Goal: Obtain resource: Obtain resource

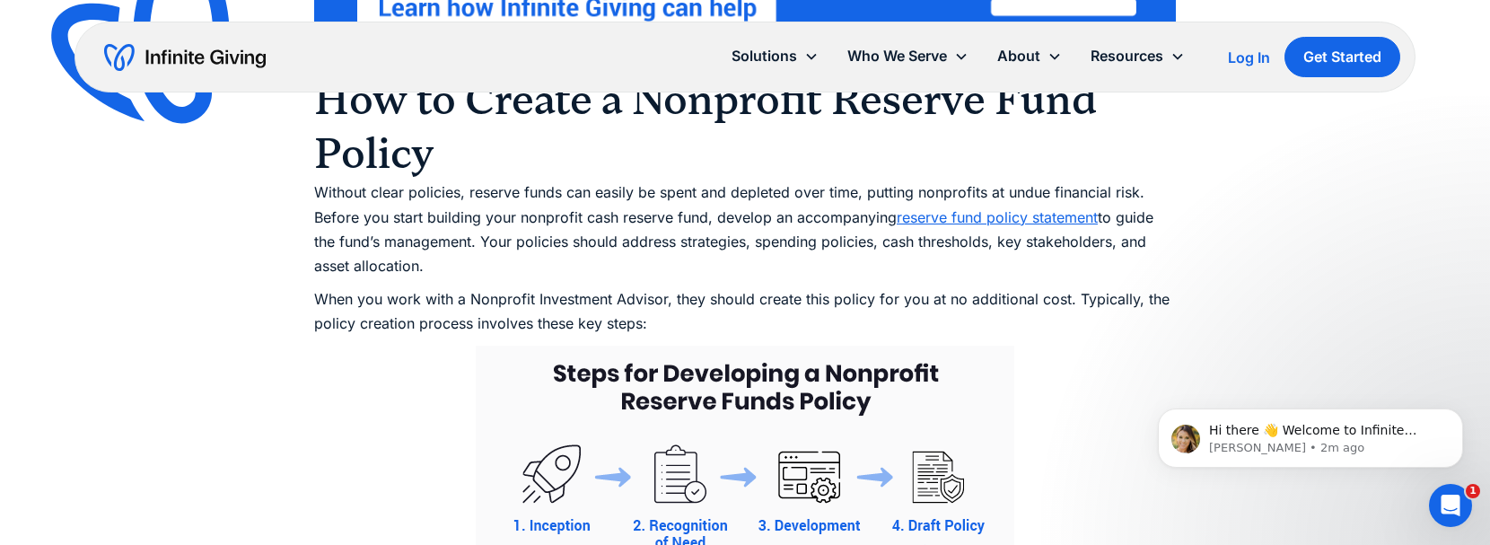
scroll to position [7449, 0]
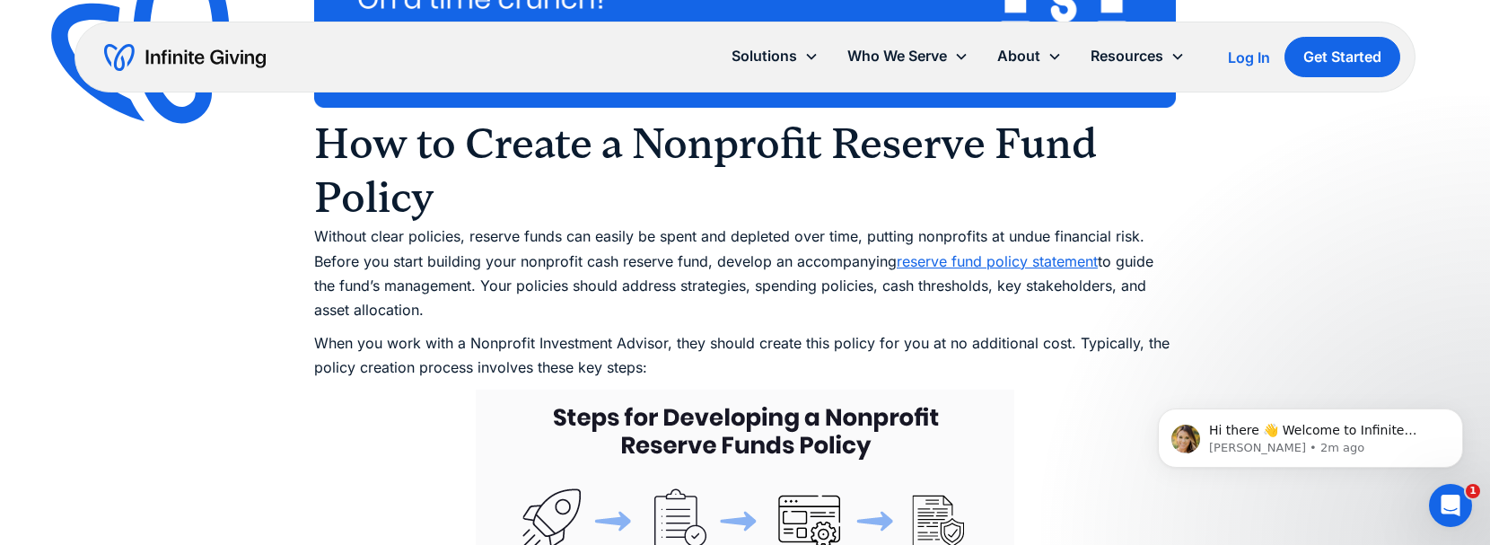
click at [965, 270] on link "reserve fund policy statement" at bounding box center [997, 261] width 201 height 18
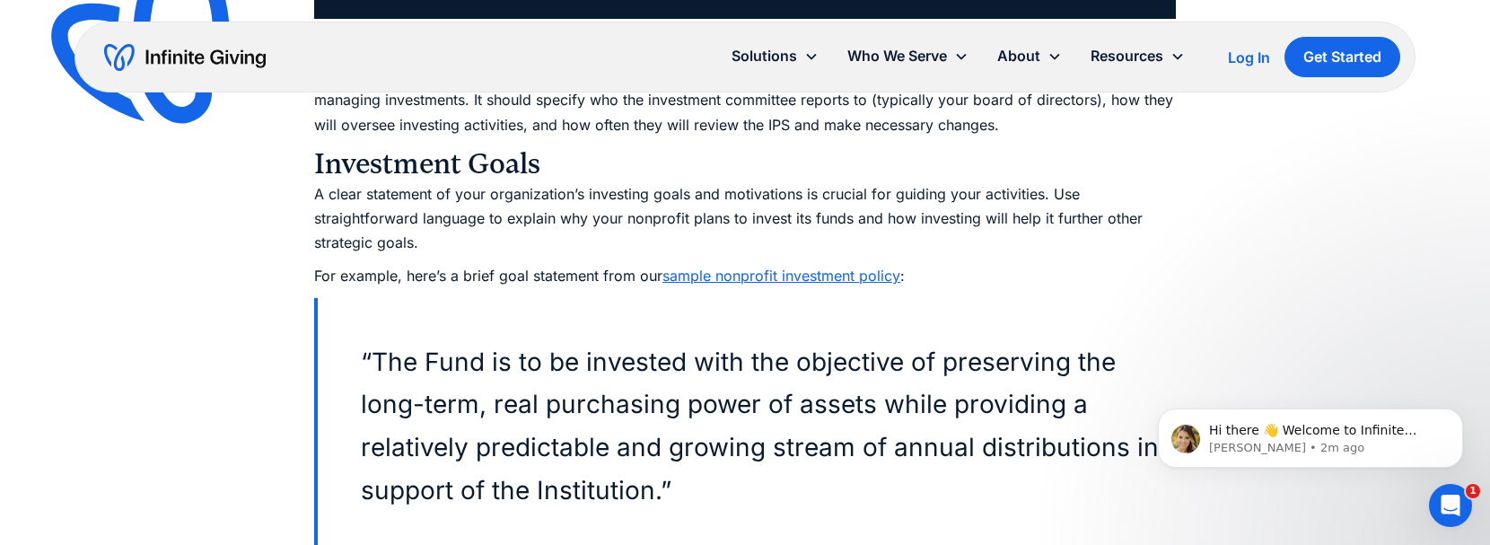
scroll to position [4847, 0]
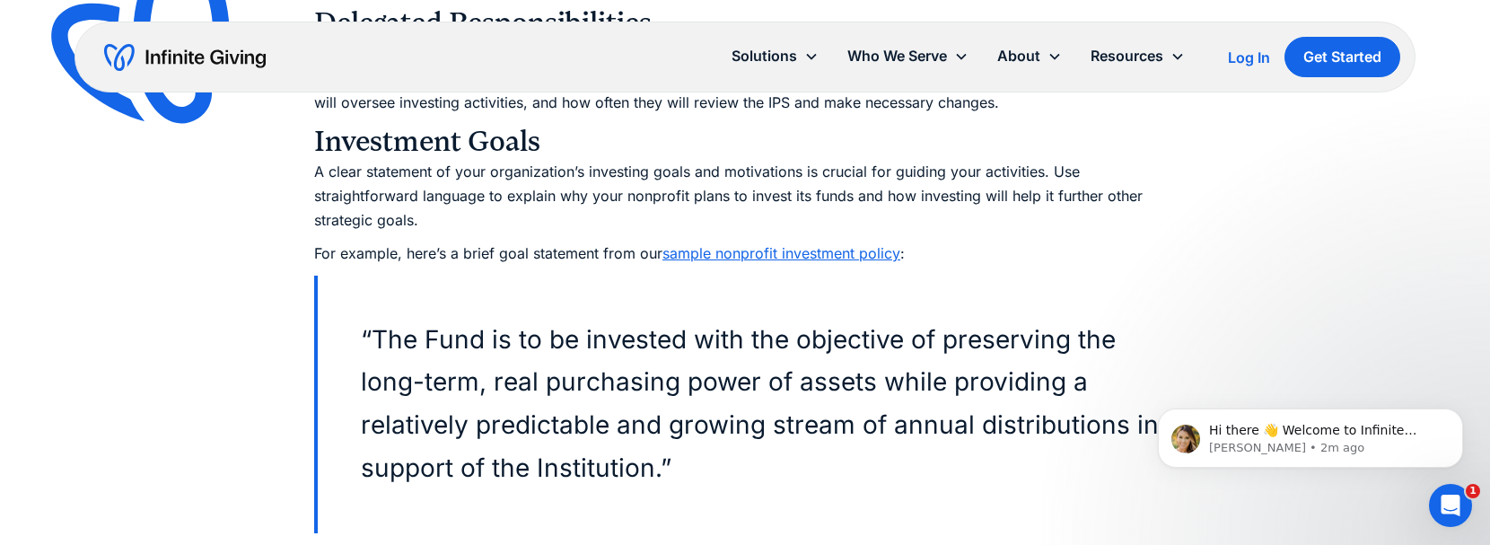
click at [775, 244] on link "sample nonprofit investment policy" at bounding box center [781, 253] width 238 height 18
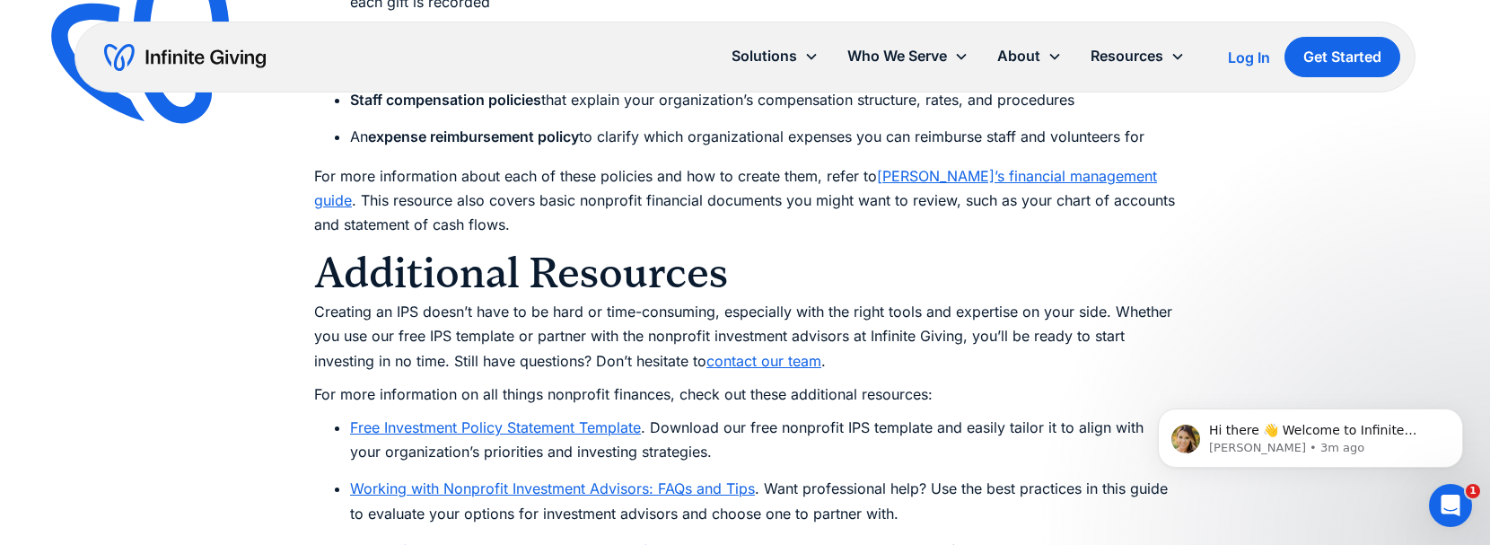
scroll to position [9962, 0]
